Goal: Information Seeking & Learning: Learn about a topic

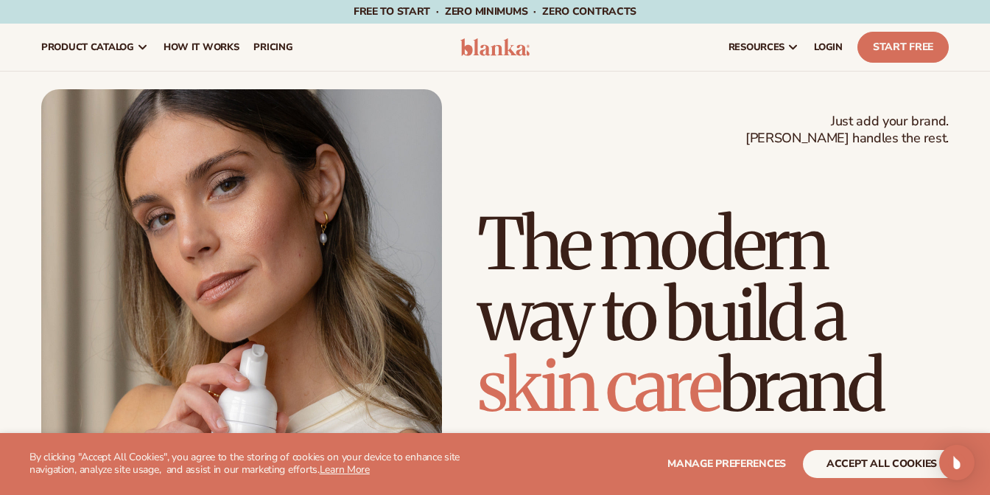
click at [853, 460] on button "accept all cookies" at bounding box center [882, 464] width 158 height 28
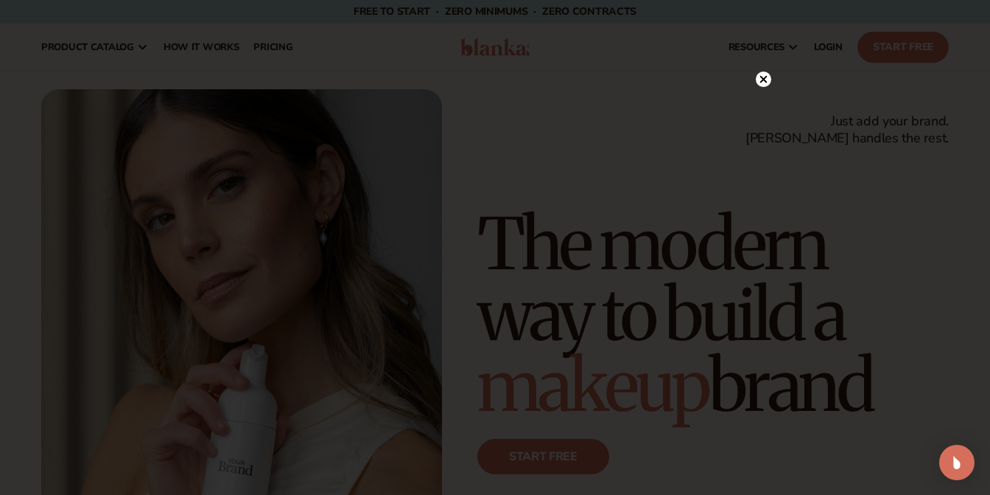
click at [761, 77] on icon at bounding box center [764, 79] width 7 height 7
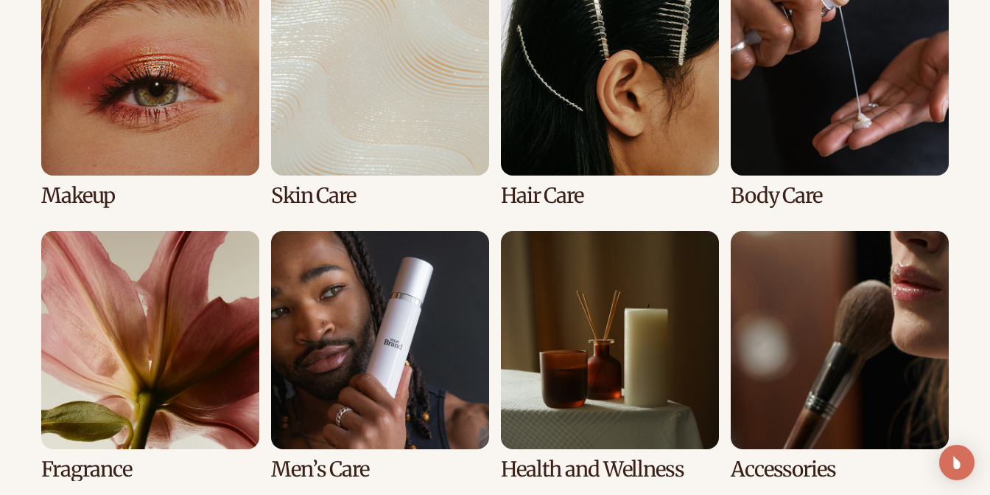
scroll to position [2949, 0]
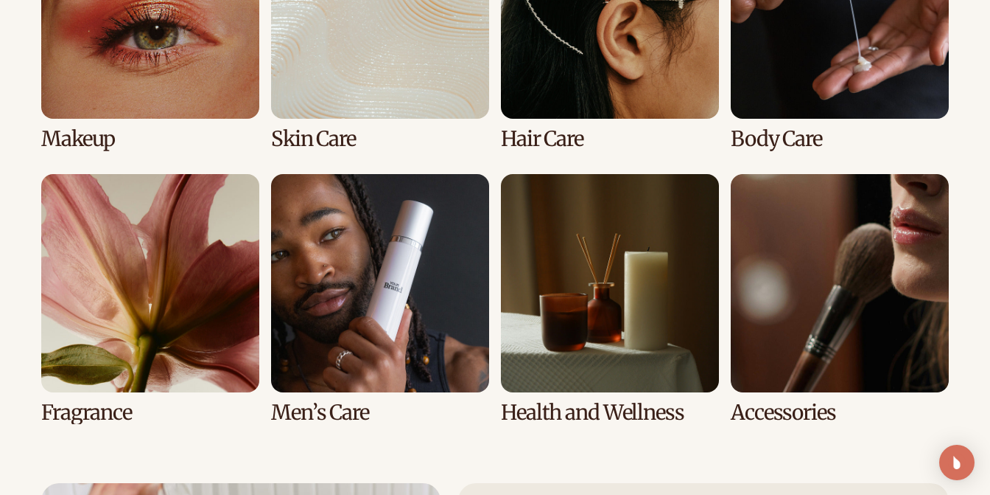
click at [589, 258] on link "7 / 8" at bounding box center [610, 299] width 218 height 250
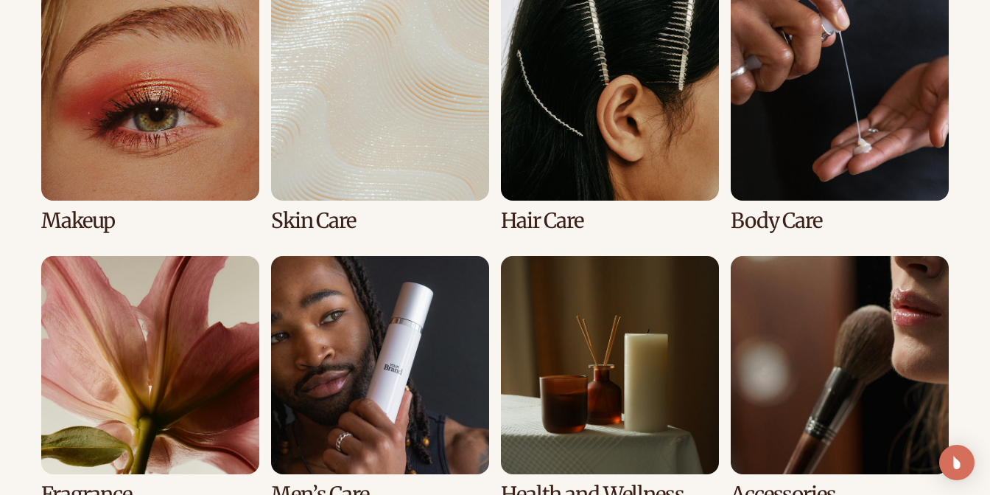
scroll to position [1308, 0]
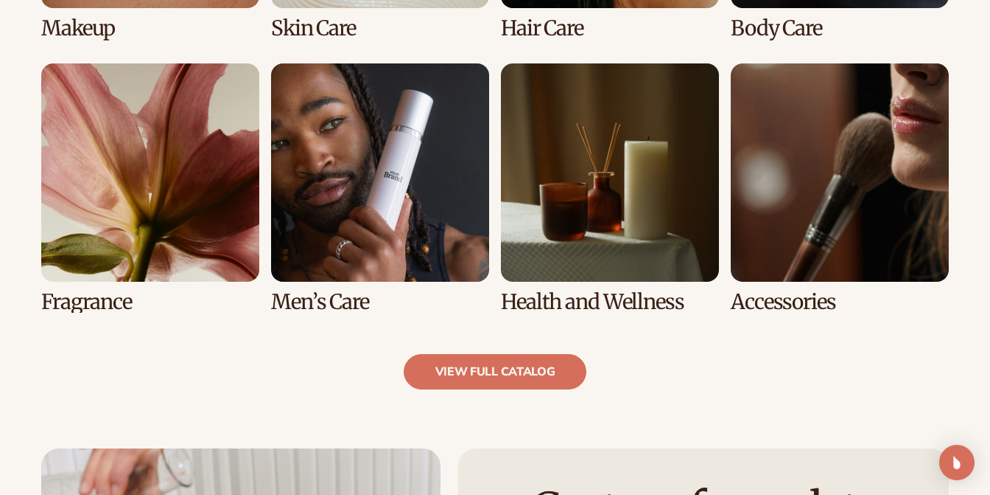
click at [569, 240] on link "7 / 8" at bounding box center [610, 188] width 218 height 250
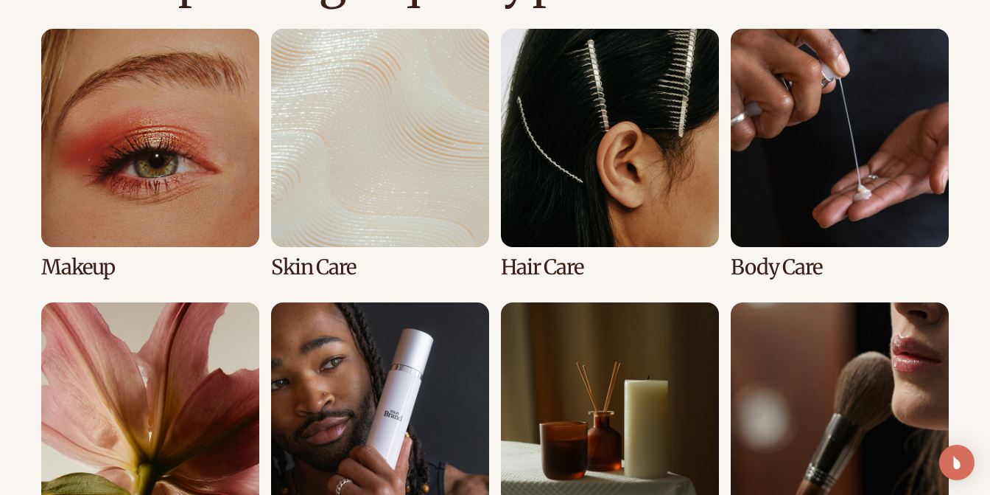
scroll to position [1174, 0]
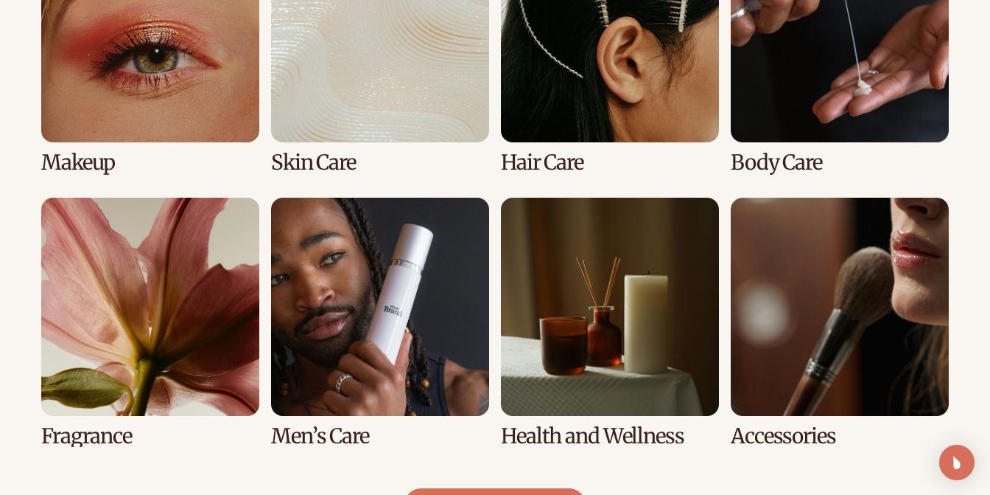
click at [448, 306] on link "6 / 8" at bounding box center [380, 323] width 218 height 250
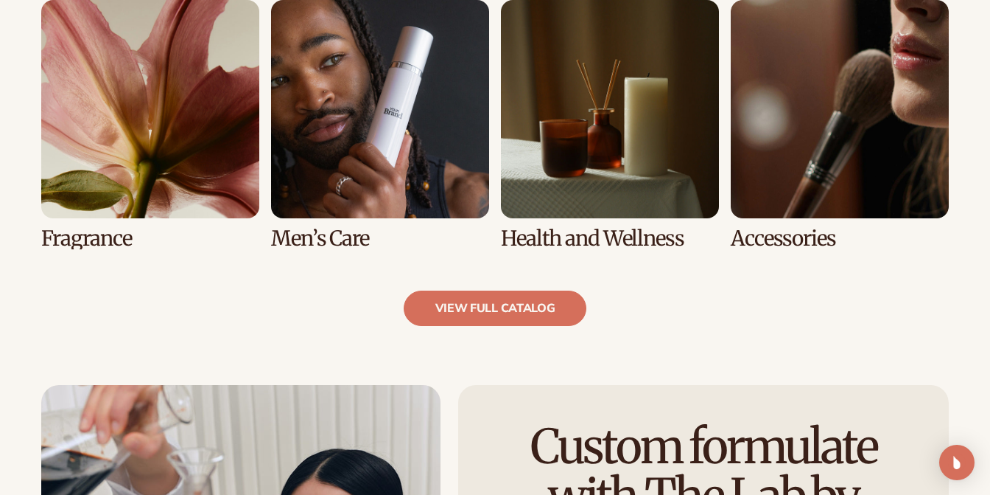
scroll to position [1385, 0]
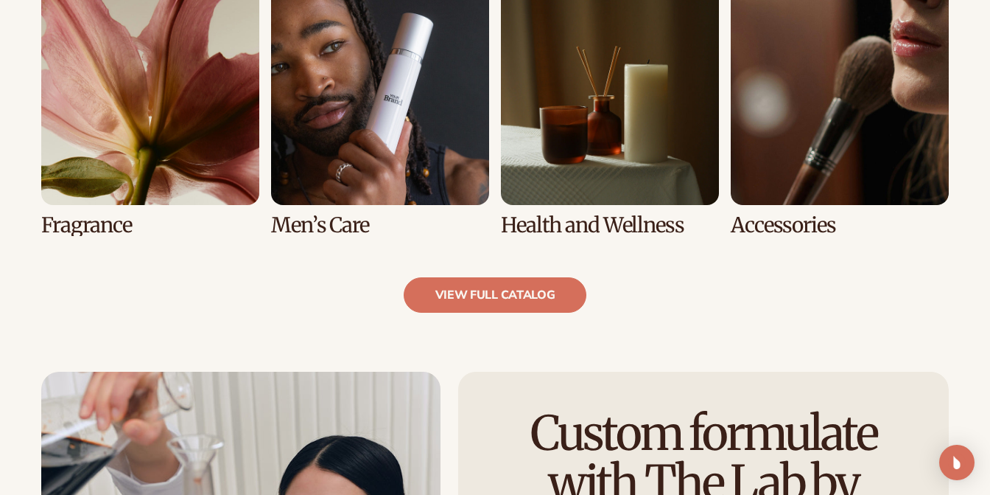
click at [433, 212] on link "6 / 8" at bounding box center [380, 112] width 218 height 250
click at [421, 181] on link "6 / 8" at bounding box center [380, 112] width 218 height 250
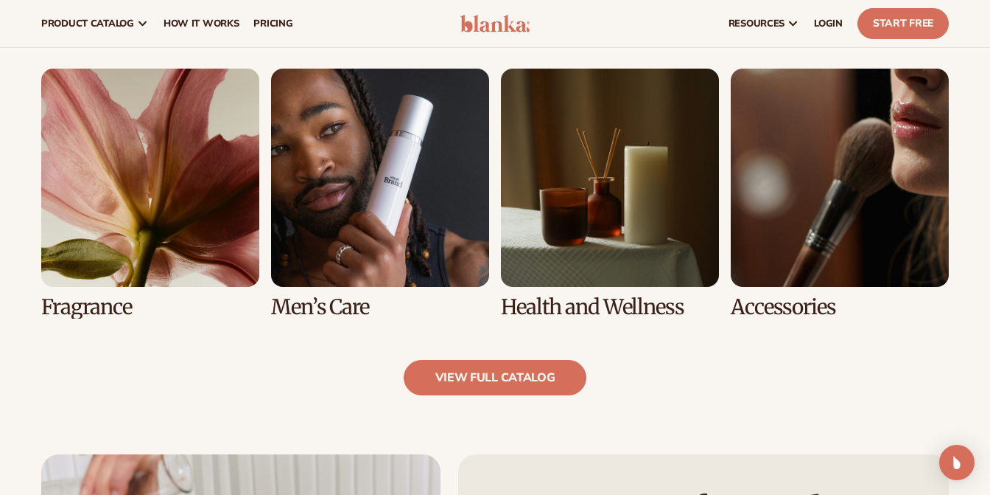
scroll to position [1312, 0]
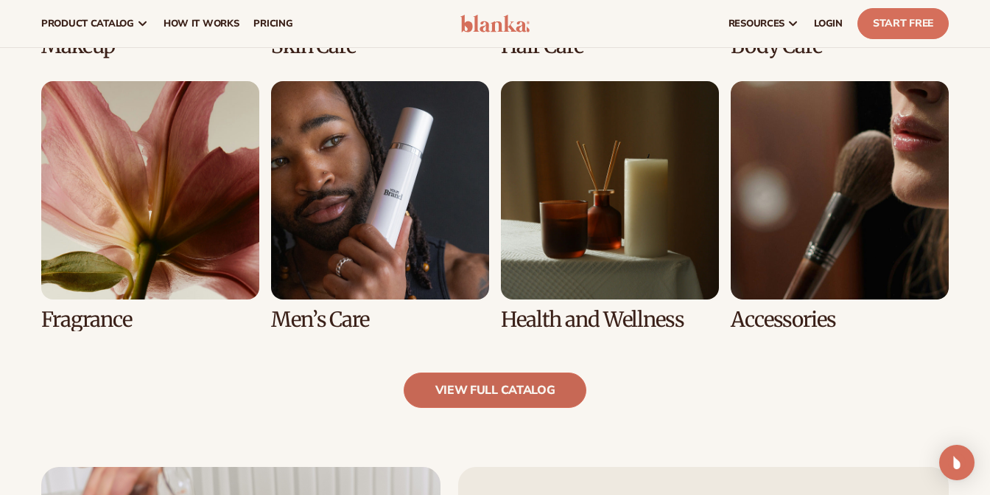
click at [507, 386] on link "view full catalog" at bounding box center [496, 389] width 184 height 35
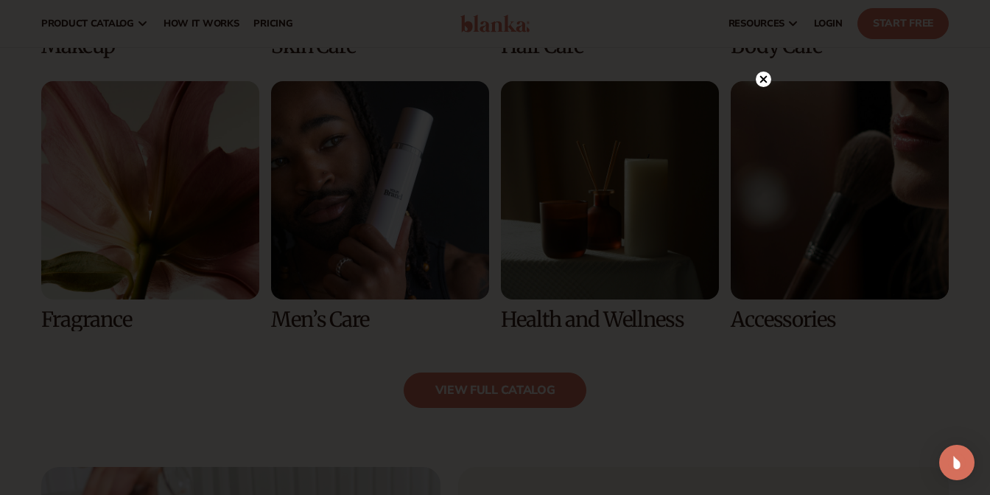
click at [764, 81] on circle at bounding box center [763, 78] width 15 height 15
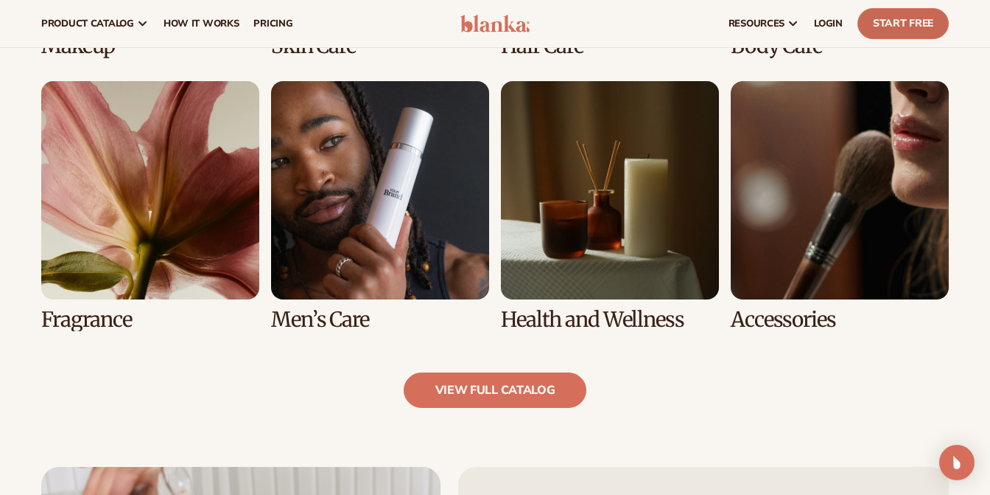
click at [898, 28] on link "Start Free" at bounding box center [903, 23] width 91 height 31
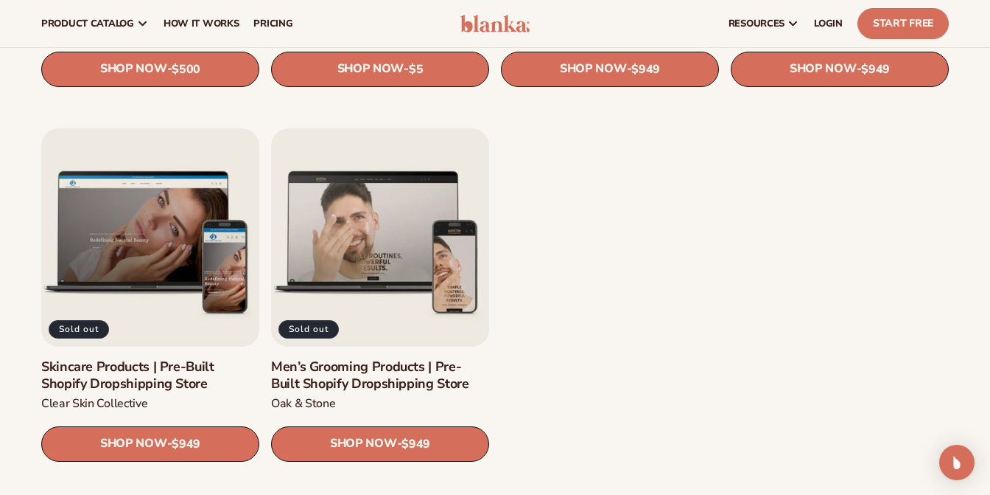
scroll to position [1818, 0]
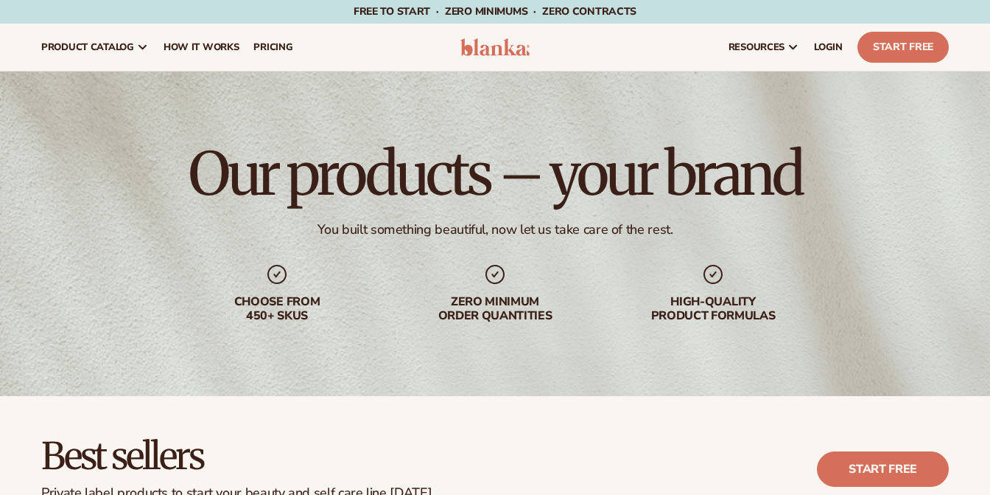
scroll to position [1308, 0]
